Goal: Check status: Check status

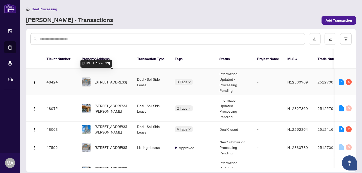
click at [118, 79] on span "[STREET_ADDRESS]" at bounding box center [111, 82] width 32 height 6
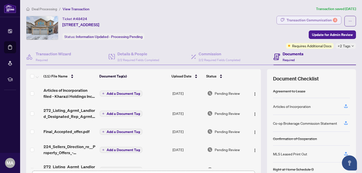
click at [333, 17] on div "Transaction Communication 4" at bounding box center [312, 20] width 51 height 8
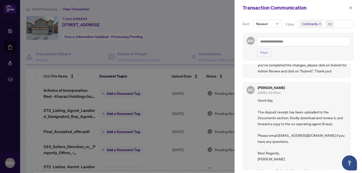
scroll to position [363, 0]
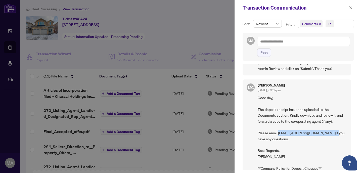
drag, startPoint x: 278, startPoint y: 126, endPoint x: 334, endPoint y: 128, distance: 55.3
click at [334, 128] on span "Good day, The deposit receipt has been uploaded to the Documents section. Kindl…" at bounding box center [302, 165] width 89 height 141
copy span "[EMAIL_ADDRESS][DOMAIN_NAME]"
click at [48, 7] on div at bounding box center [181, 86] width 362 height 173
click at [42, 10] on div at bounding box center [181, 86] width 362 height 173
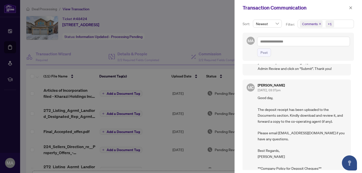
click at [42, 10] on div at bounding box center [181, 86] width 362 height 173
click at [33, 9] on div at bounding box center [181, 86] width 362 height 173
click at [352, 7] on icon "close" at bounding box center [351, 8] width 4 height 4
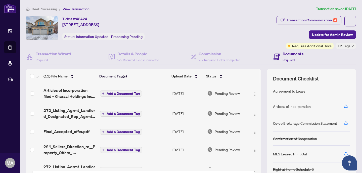
click at [39, 9] on span "Deal Processing" at bounding box center [44, 9] width 25 height 5
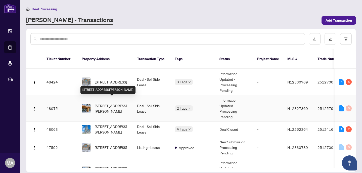
click at [108, 104] on span "[STREET_ADDRESS][PERSON_NAME]" at bounding box center [112, 108] width 34 height 11
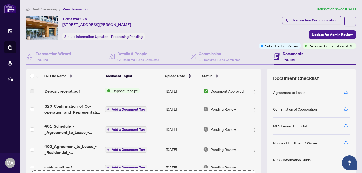
click at [82, 18] on span "48075" at bounding box center [81, 19] width 11 height 5
copy div "Ticket #: 48075"
